Goal: Task Accomplishment & Management: Use online tool/utility

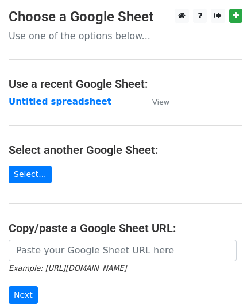
scroll to position [57, 0]
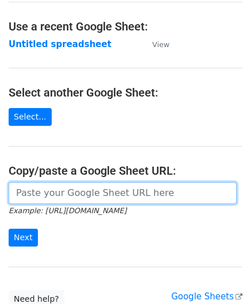
click at [78, 190] on input "url" at bounding box center [123, 193] width 228 height 22
paste input "[URL][DOMAIN_NAME]"
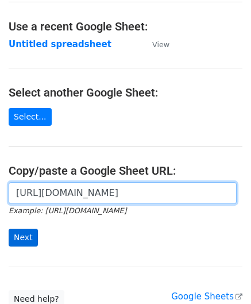
type input "[URL][DOMAIN_NAME]"
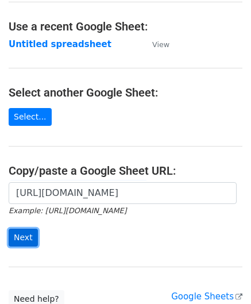
click at [22, 232] on input "Next" at bounding box center [23, 237] width 29 height 18
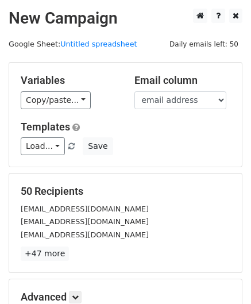
scroll to position [140, 0]
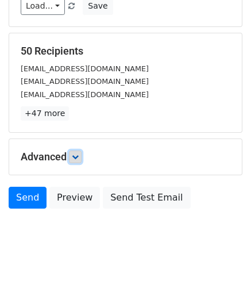
click at [79, 155] on icon at bounding box center [75, 156] width 7 height 7
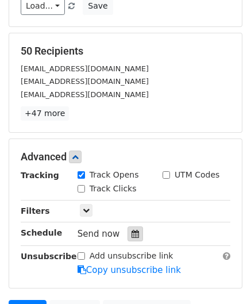
click at [131, 230] on icon at bounding box center [134, 234] width 7 height 8
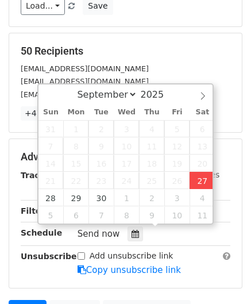
type input "[DATE] 14:53"
type input "02"
type input "53"
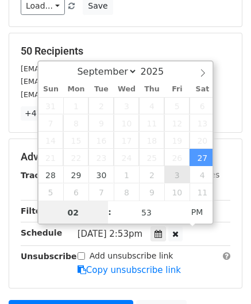
paste input "5"
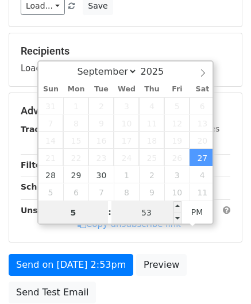
type input "5"
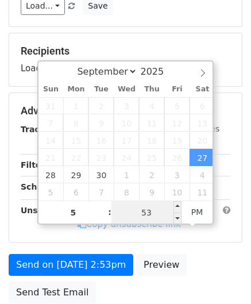
type input "[DATE] 17:53"
type input "05"
click at [154, 211] on input "53" at bounding box center [146, 212] width 70 height 23
type input "00"
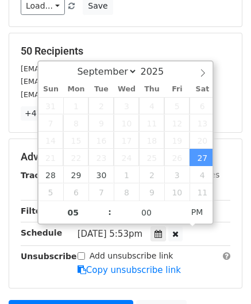
type input "[DATE] 17:00"
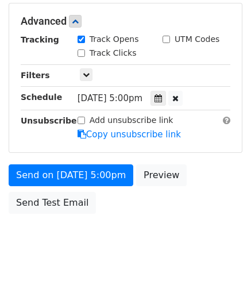
scroll to position [276, 0]
